Goal: Information Seeking & Learning: Understand process/instructions

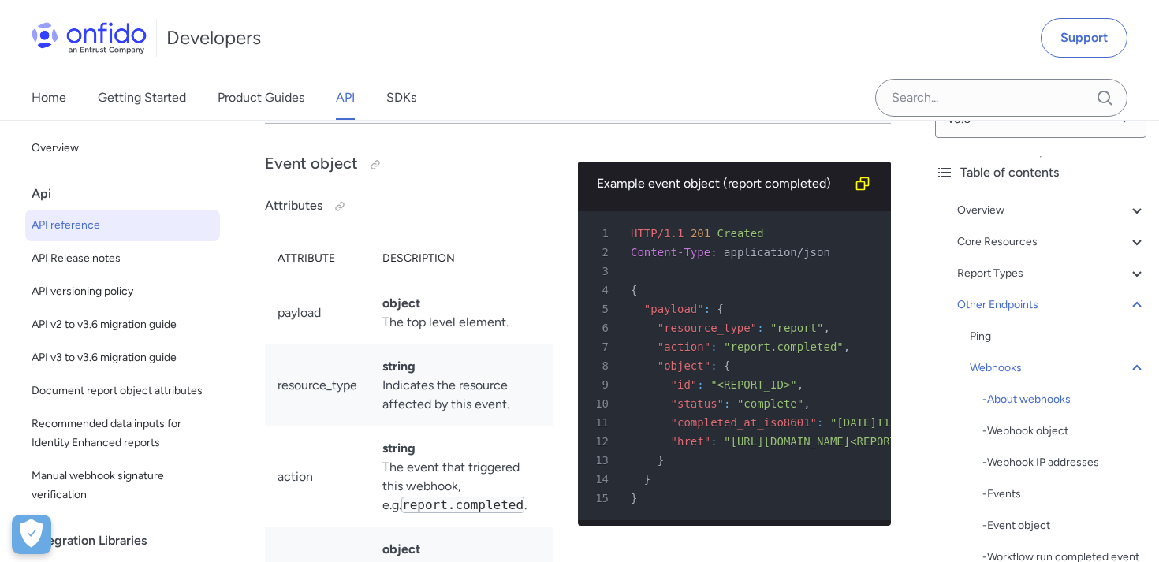
scroll to position [38, 0]
click at [1030, 435] on div "- Webhook object" at bounding box center [1065, 432] width 164 height 19
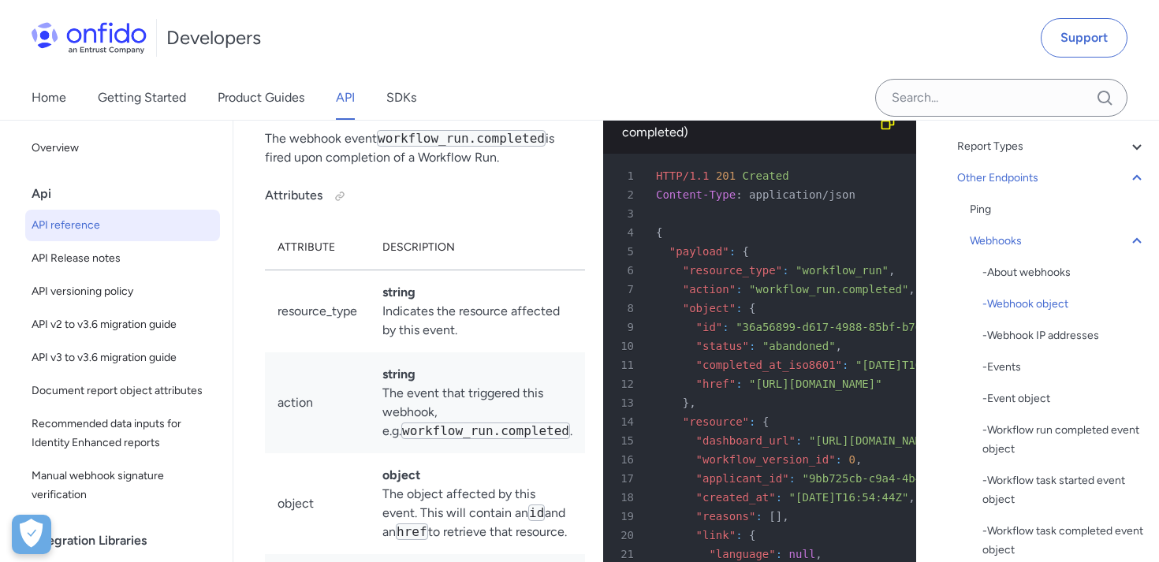
scroll to position [171, 0]
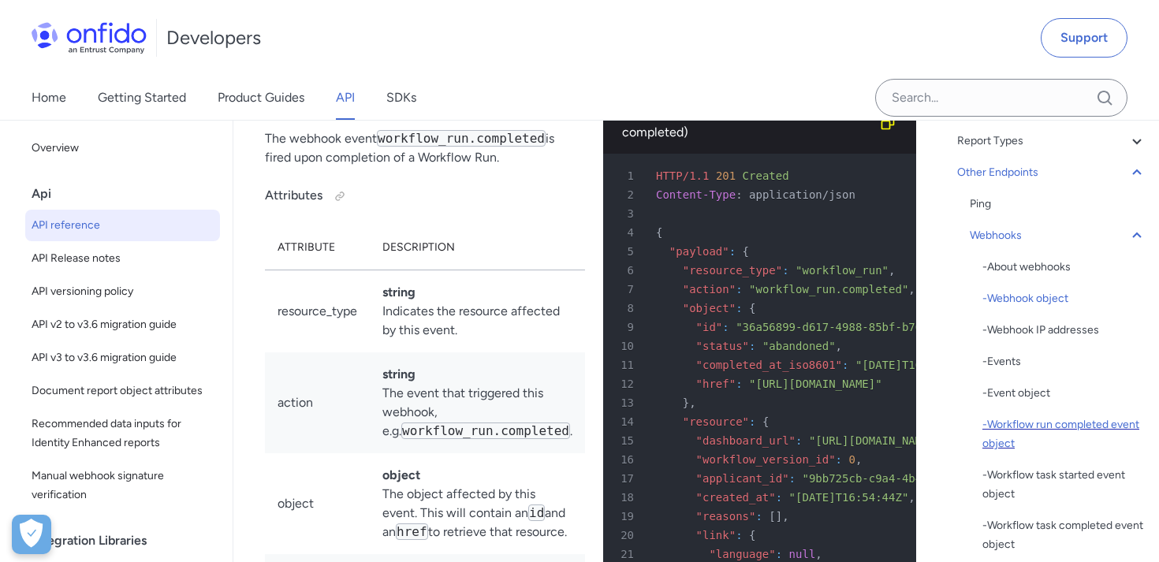
click at [1057, 427] on div "- Workflow run completed event object" at bounding box center [1065, 435] width 164 height 38
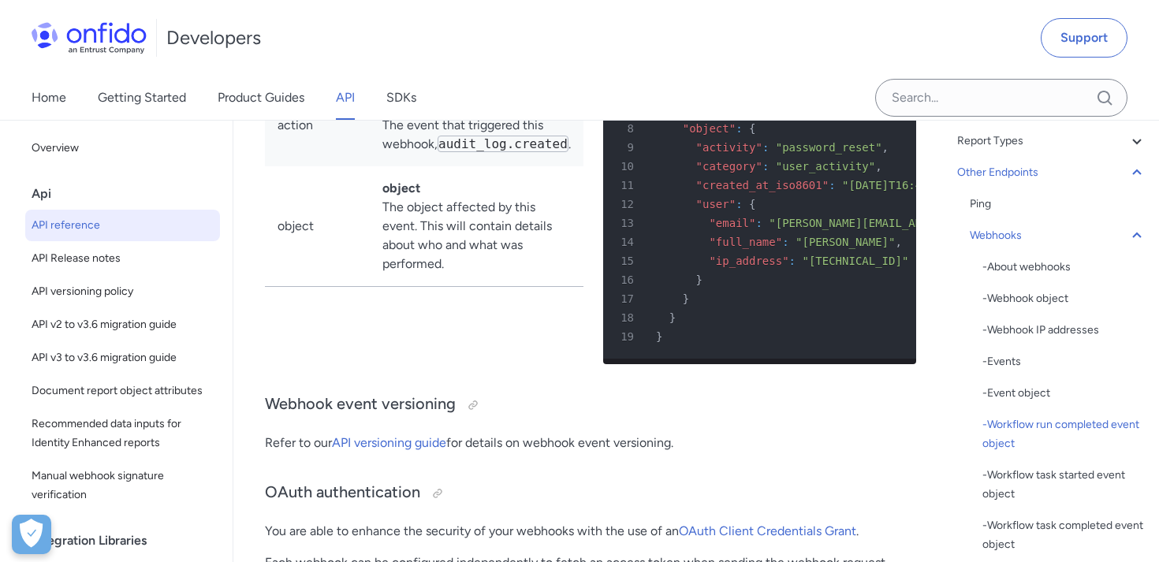
scroll to position [149318, 0]
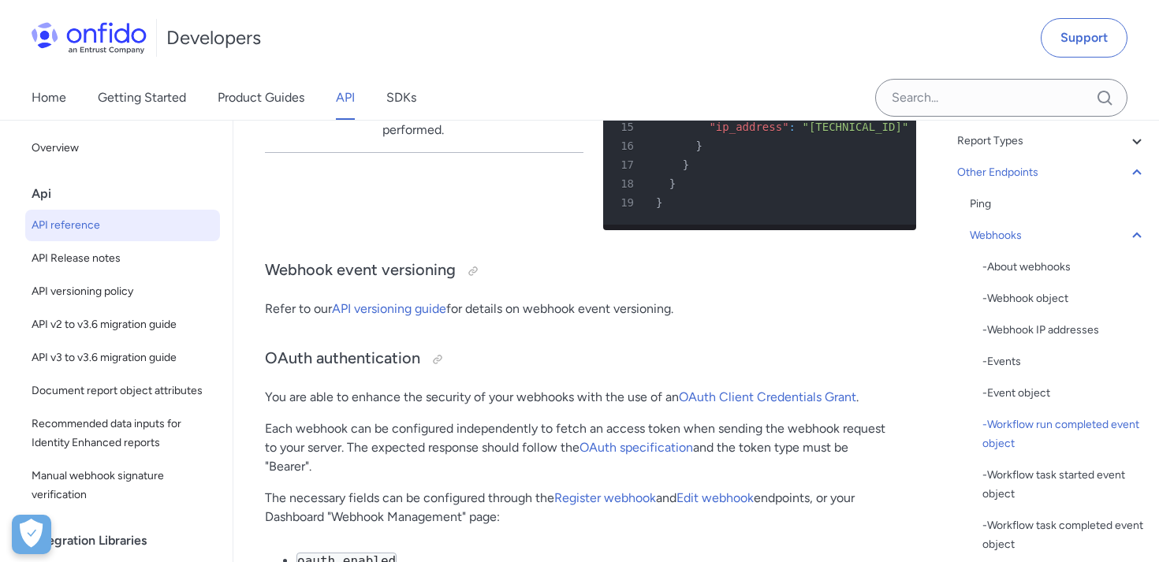
scroll to position [149512, 0]
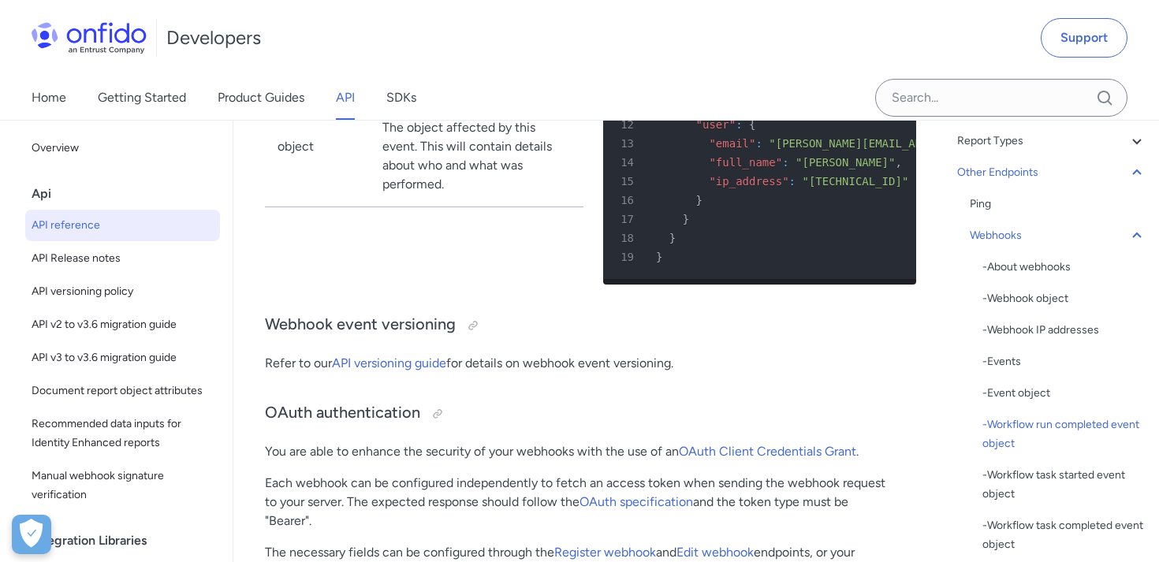
scroll to position [0, 43]
drag, startPoint x: 642, startPoint y: 372, endPoint x: 820, endPoint y: 375, distance: 178.3
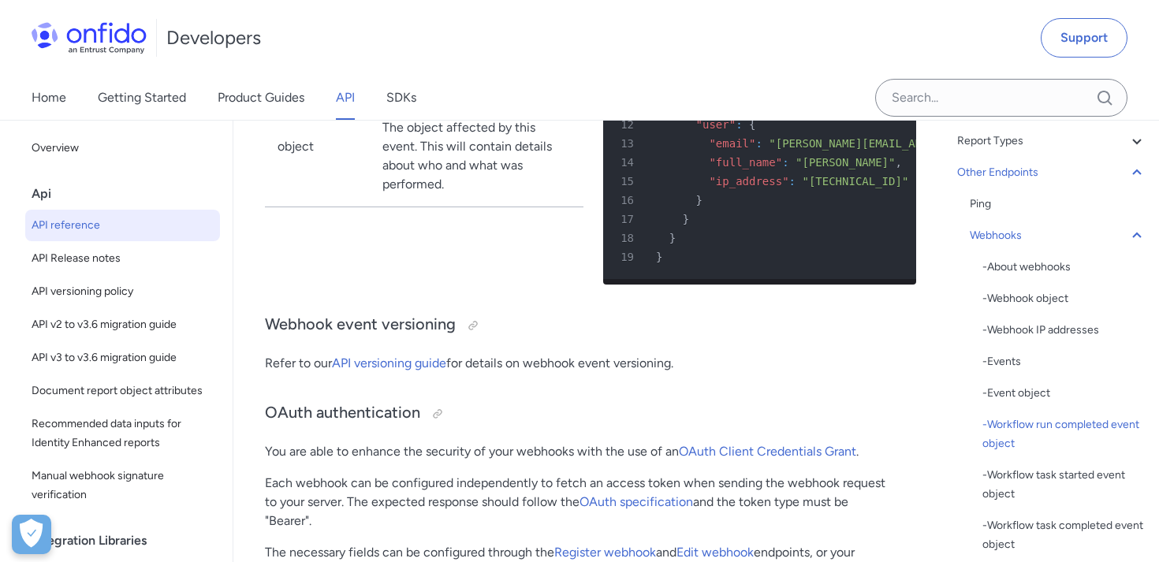
copy div ""completed_at_iso8601" : "[DATE]T16:54:44Z""
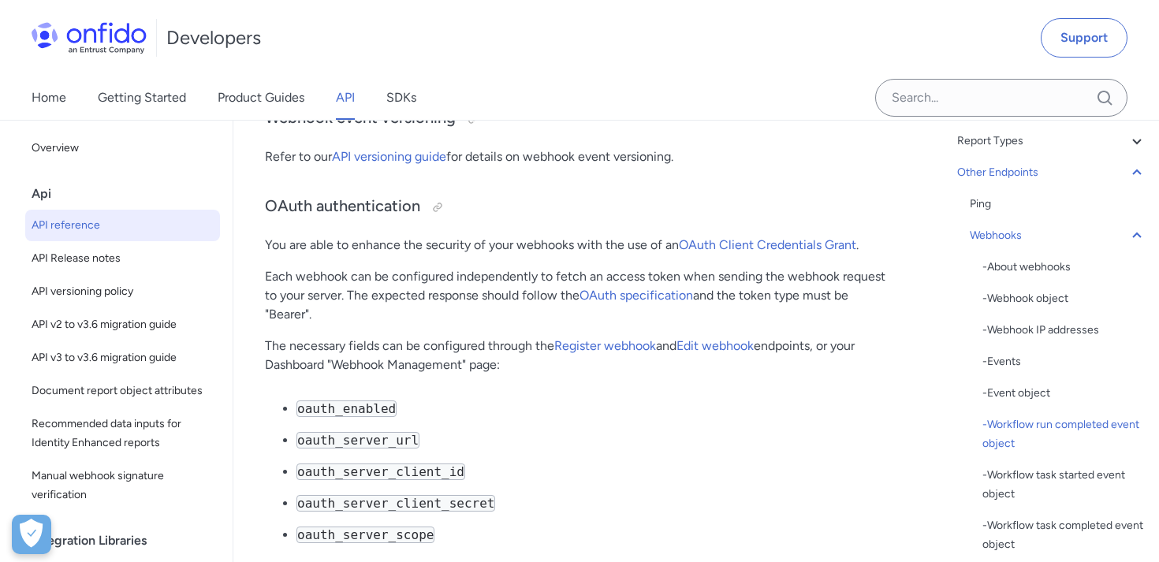
scroll to position [149660, 0]
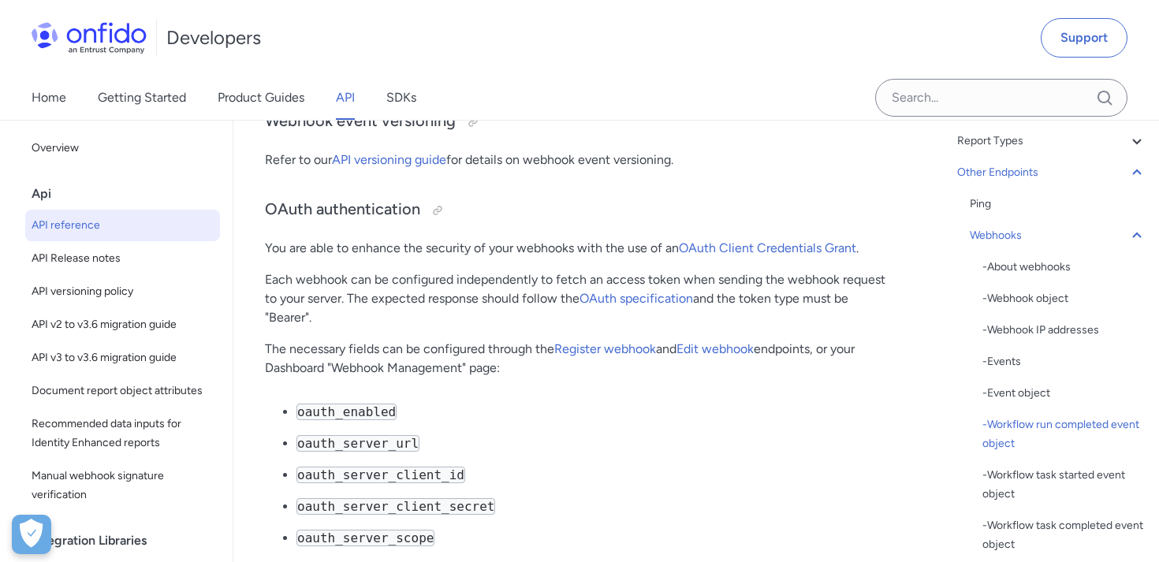
drag, startPoint x: 680, startPoint y: 225, endPoint x: 759, endPoint y: 227, distance: 78.9
drag, startPoint x: 693, startPoint y: 227, endPoint x: 304, endPoint y: 11, distance: 444.2
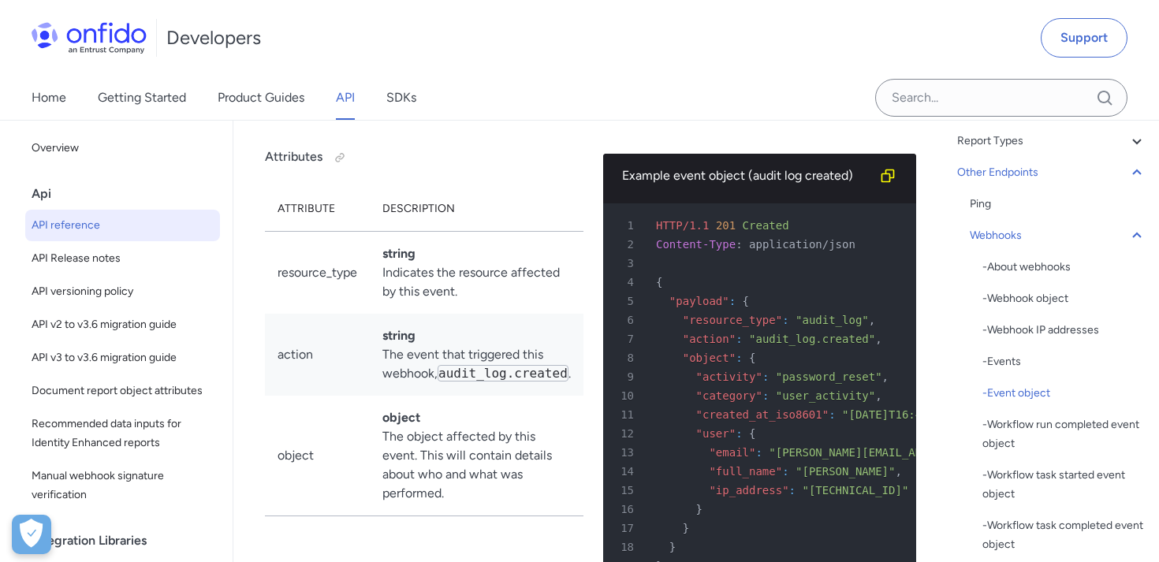
scroll to position [149158, 0]
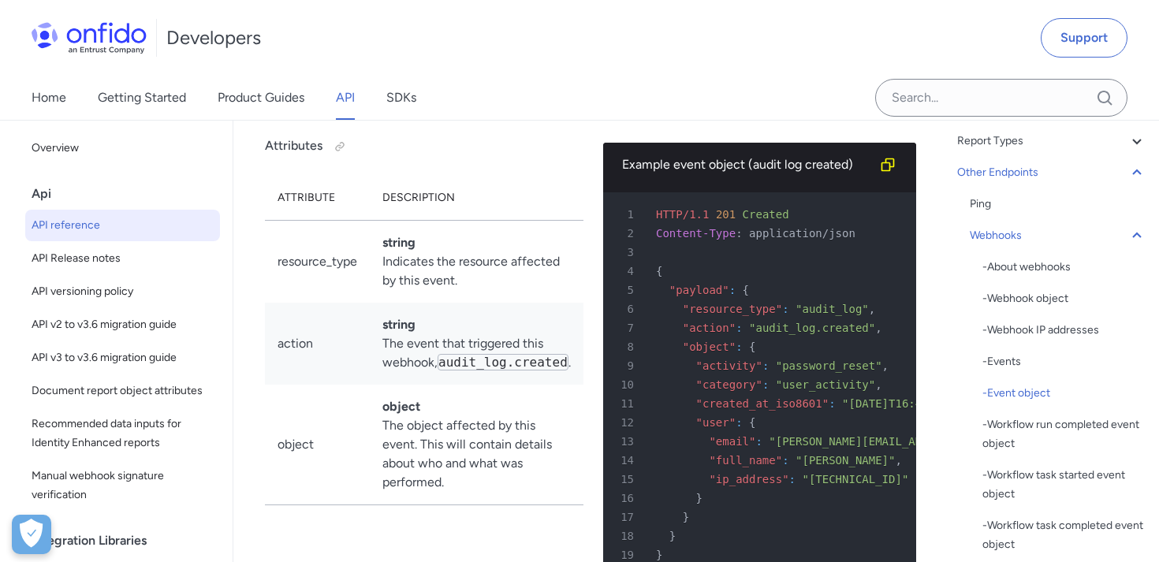
drag, startPoint x: 267, startPoint y: 403, endPoint x: 533, endPoint y: 405, distance: 265.8
copy h3 "Workflow run completed event object"
